Goal: Check status: Check status

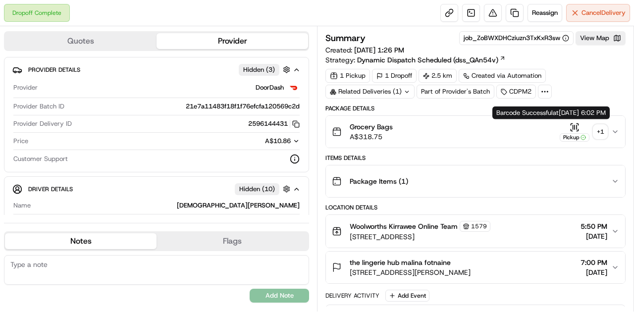
click at [420, 123] on icon "button" at bounding box center [575, 127] width 10 height 10
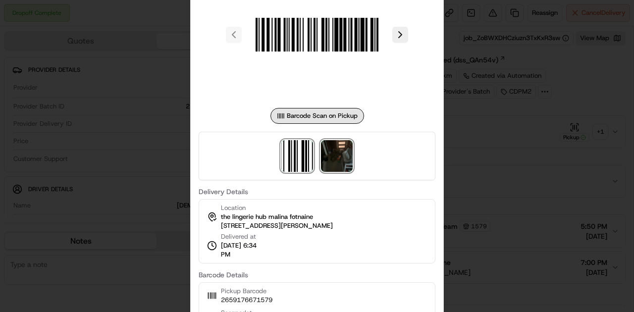
click at [328, 157] on img at bounding box center [337, 156] width 32 height 32
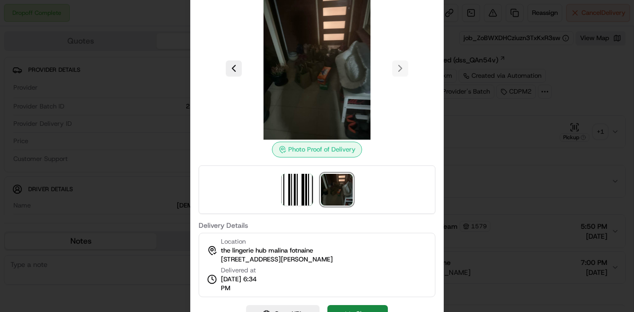
click at [420, 88] on div at bounding box center [317, 156] width 634 height 312
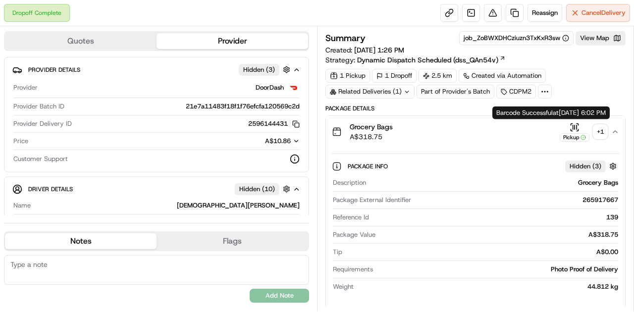
click at [420, 125] on icon "button" at bounding box center [575, 127] width 10 height 10
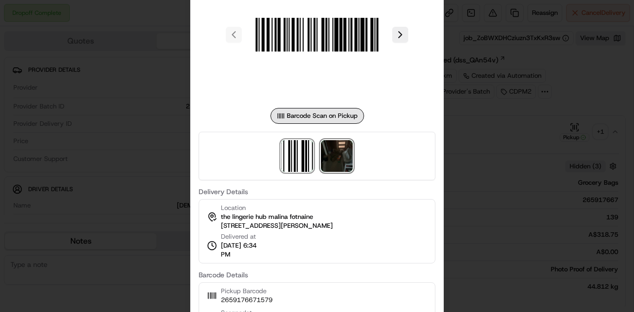
click at [342, 158] on img at bounding box center [337, 156] width 32 height 32
click at [420, 157] on div at bounding box center [317, 156] width 634 height 312
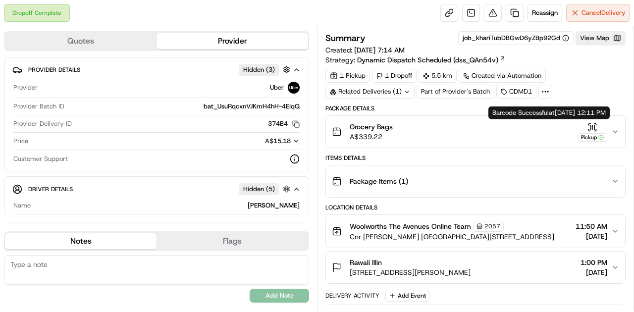
click at [591, 127] on icon "button" at bounding box center [591, 127] width 0 height 4
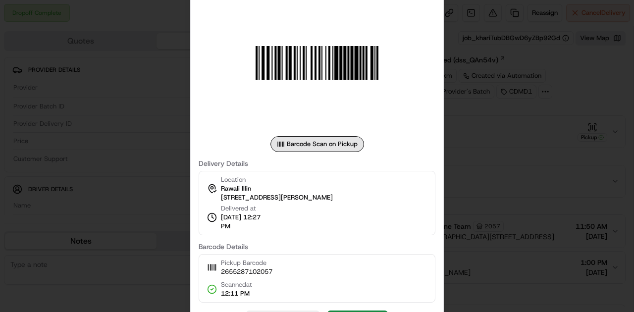
click at [565, 150] on div at bounding box center [317, 156] width 634 height 312
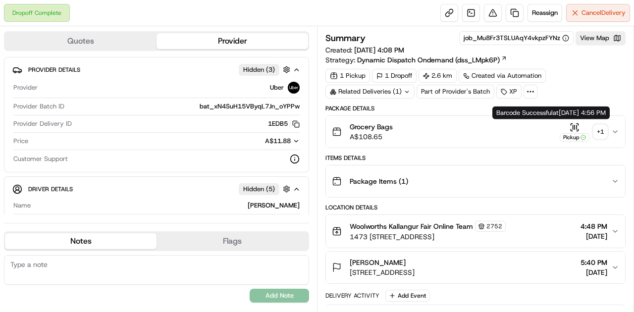
click at [574, 122] on icon "button" at bounding box center [575, 127] width 10 height 10
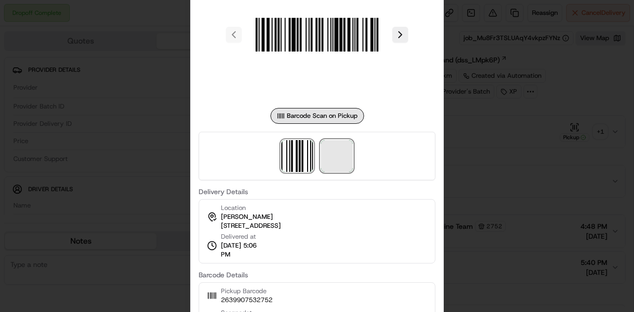
click at [334, 159] on span at bounding box center [337, 156] width 32 height 32
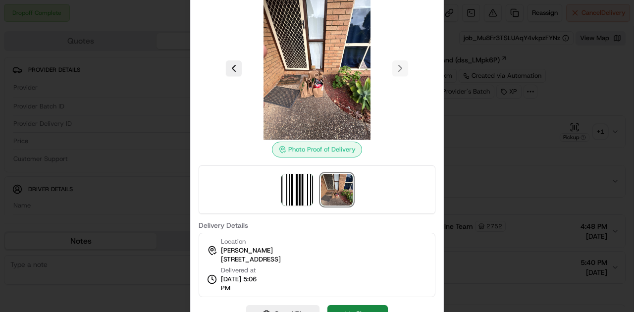
click at [338, 184] on img at bounding box center [337, 190] width 32 height 32
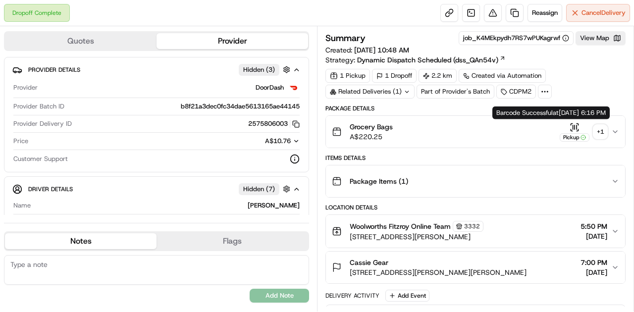
click at [420, 125] on icon "button" at bounding box center [575, 127] width 10 height 10
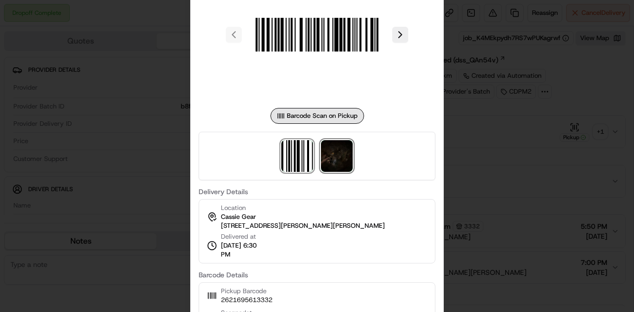
click at [338, 164] on img at bounding box center [337, 156] width 32 height 32
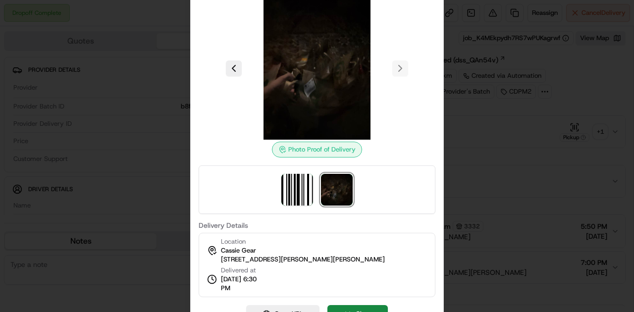
click at [420, 160] on div at bounding box center [317, 156] width 634 height 312
